Goal: Information Seeking & Learning: Understand process/instructions

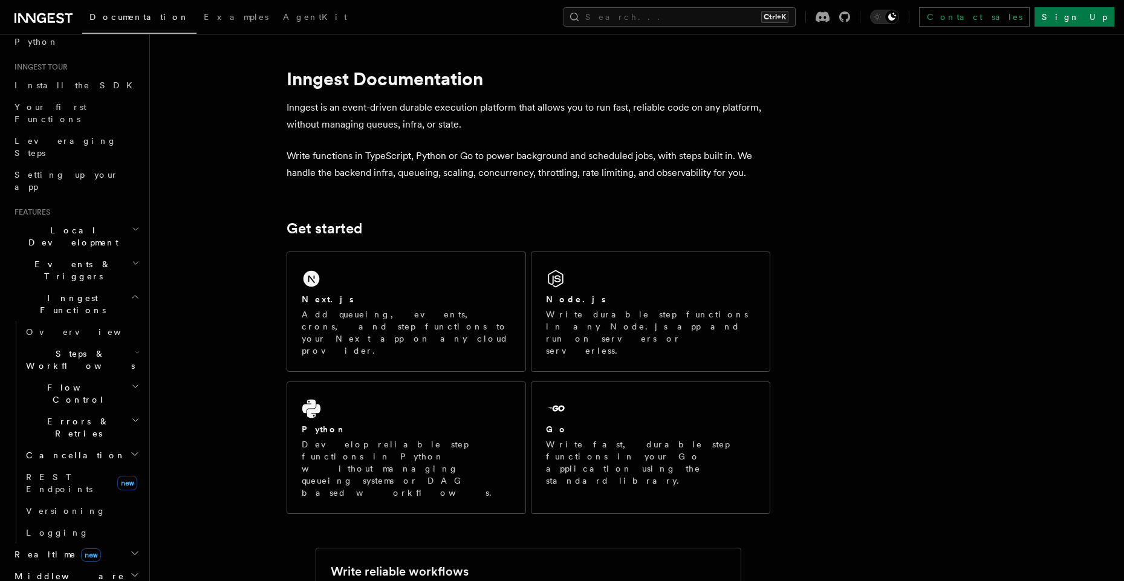
scroll to position [218, 0]
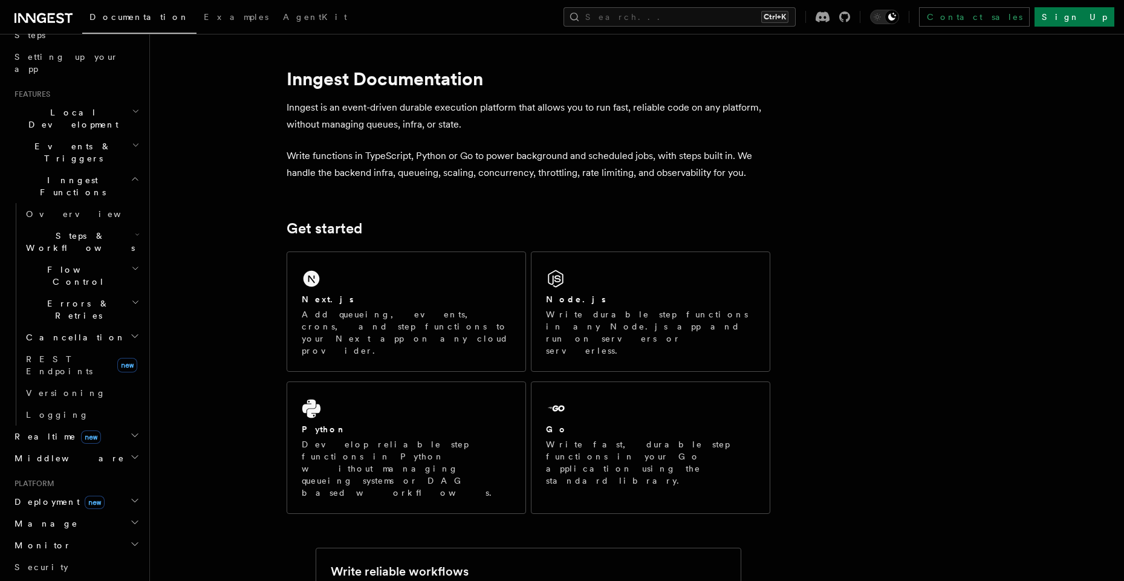
click at [53, 331] on span "Cancellation" at bounding box center [73, 337] width 105 height 12
click at [66, 230] on span "Steps & Workflows" at bounding box center [78, 242] width 114 height 24
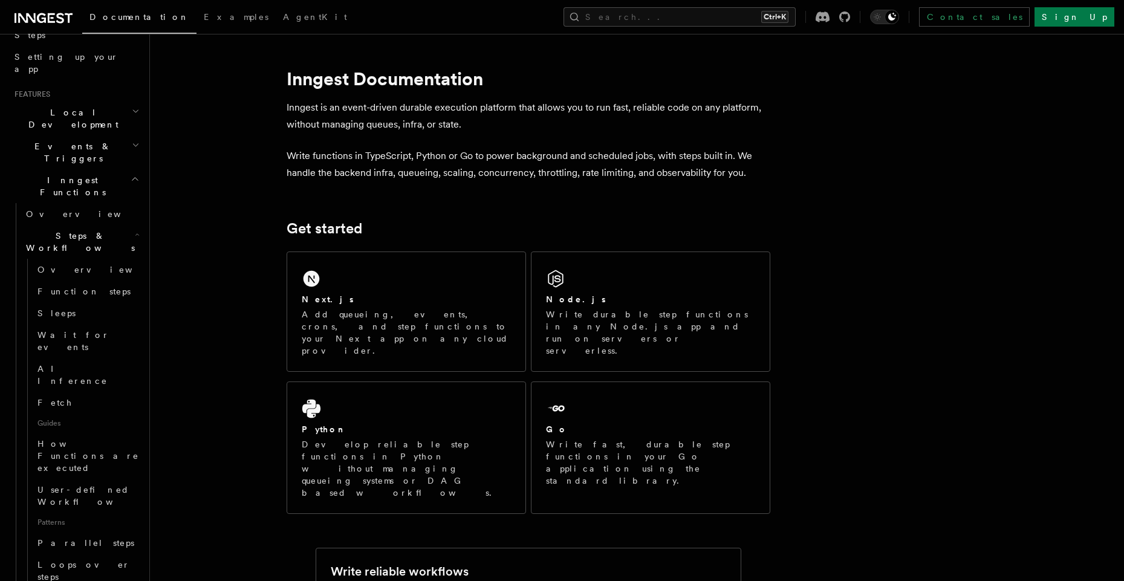
click at [66, 230] on span "Steps & Workflows" at bounding box center [78, 242] width 114 height 24
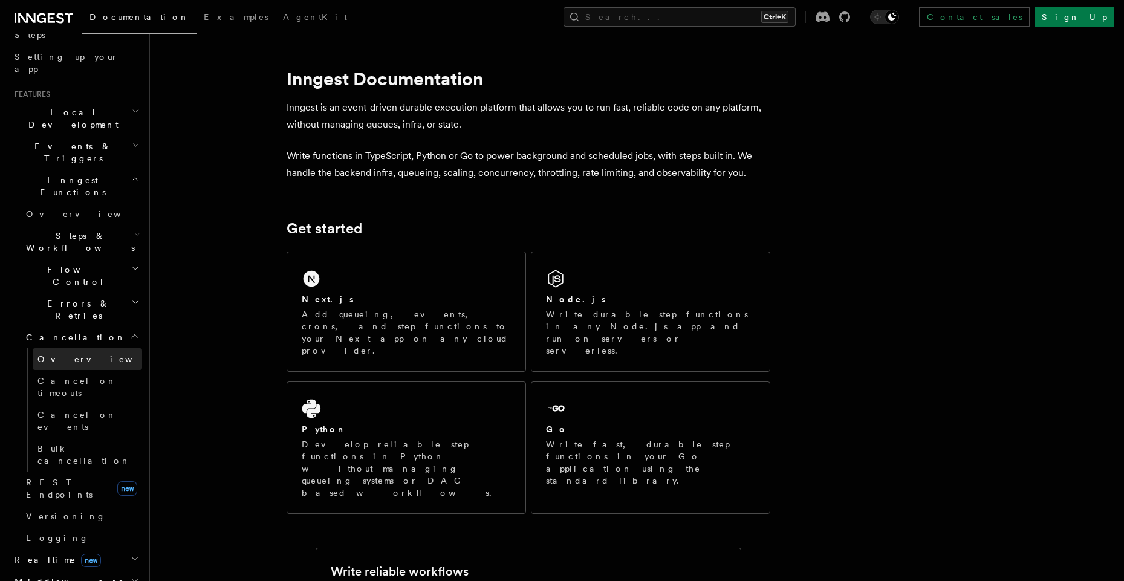
click at [66, 348] on link "Overview" at bounding box center [87, 359] width 109 height 22
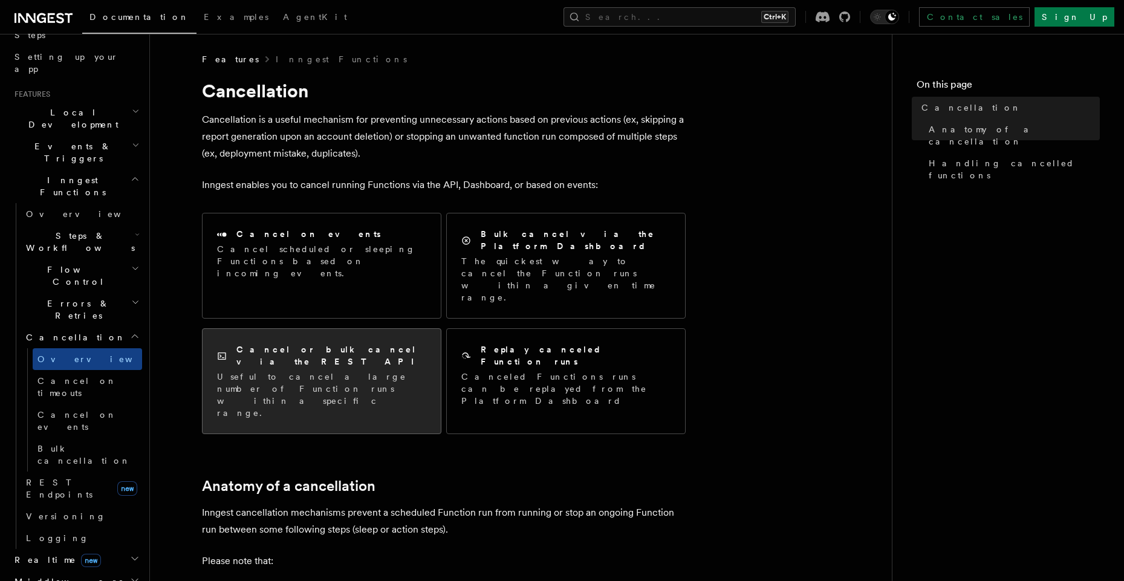
click at [384, 370] on p "Useful to cancel a large number of Function runs within a specific range." at bounding box center [321, 394] width 209 height 48
